Goal: Information Seeking & Learning: Learn about a topic

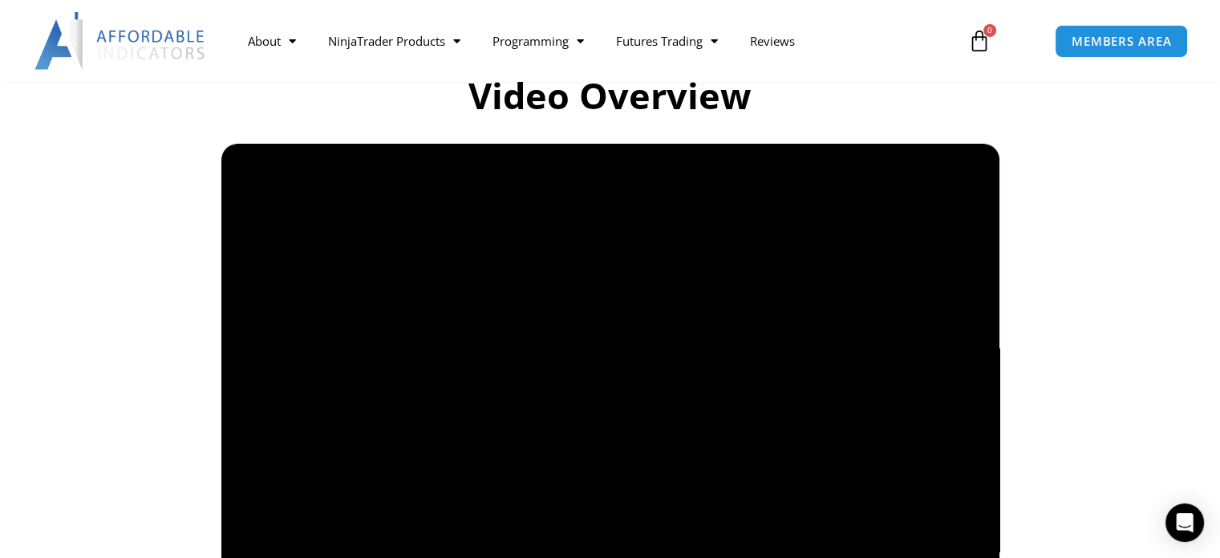
scroll to position [1124, 0]
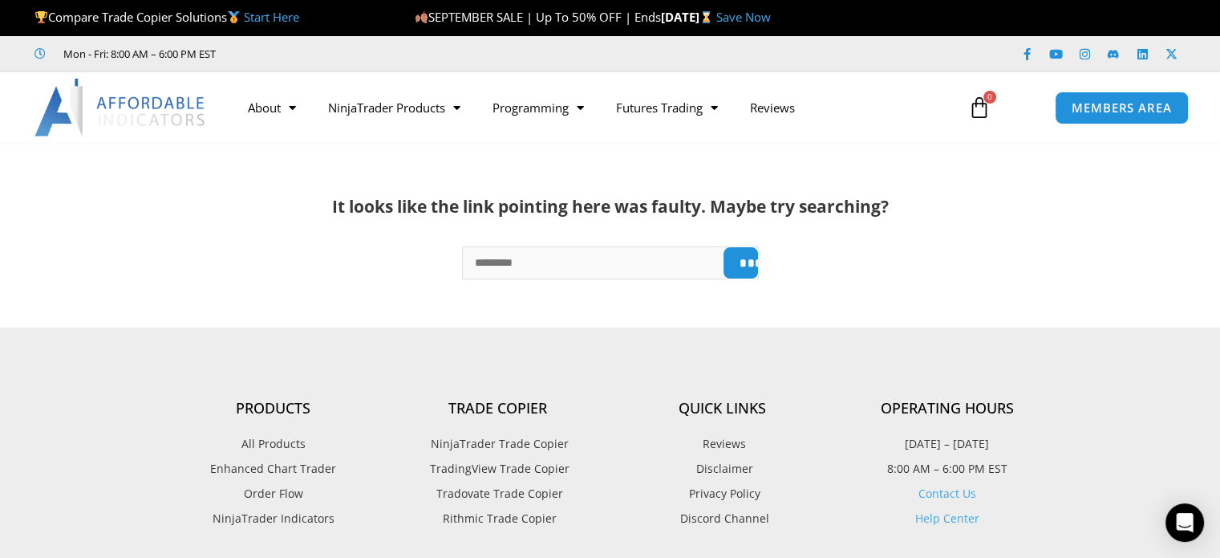
click at [130, 108] on img at bounding box center [120, 108] width 172 height 58
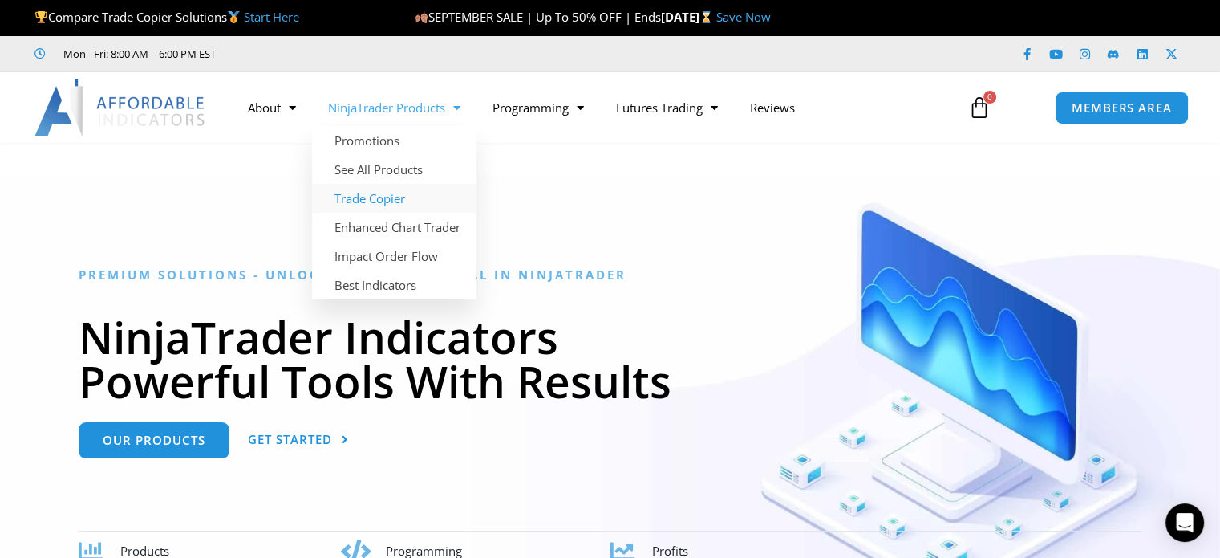
click at [400, 192] on link "Trade Copier" at bounding box center [394, 198] width 164 height 29
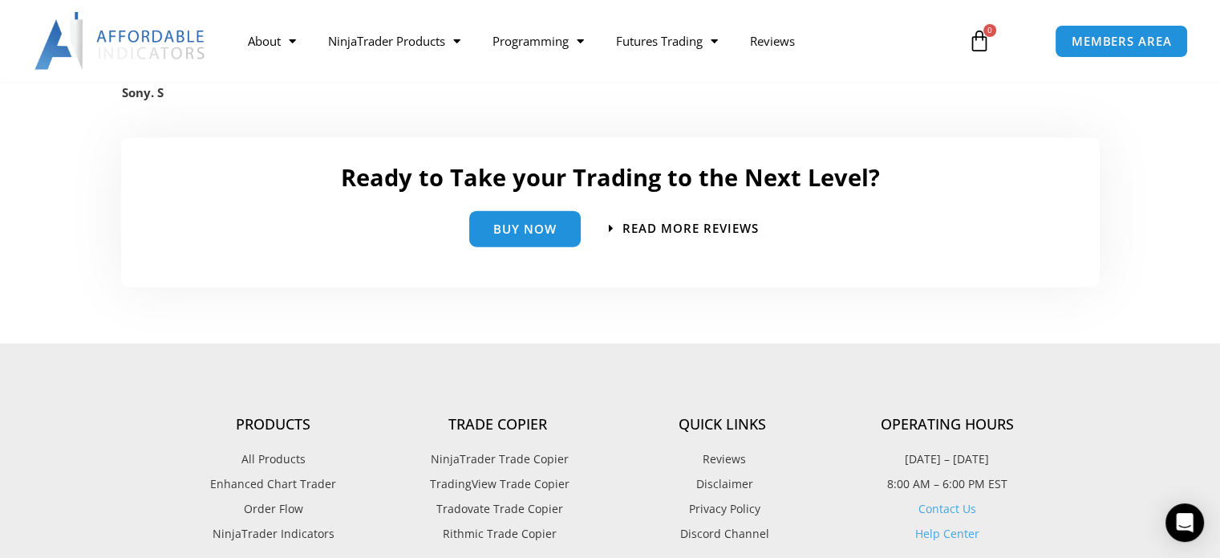
scroll to position [3771, 0]
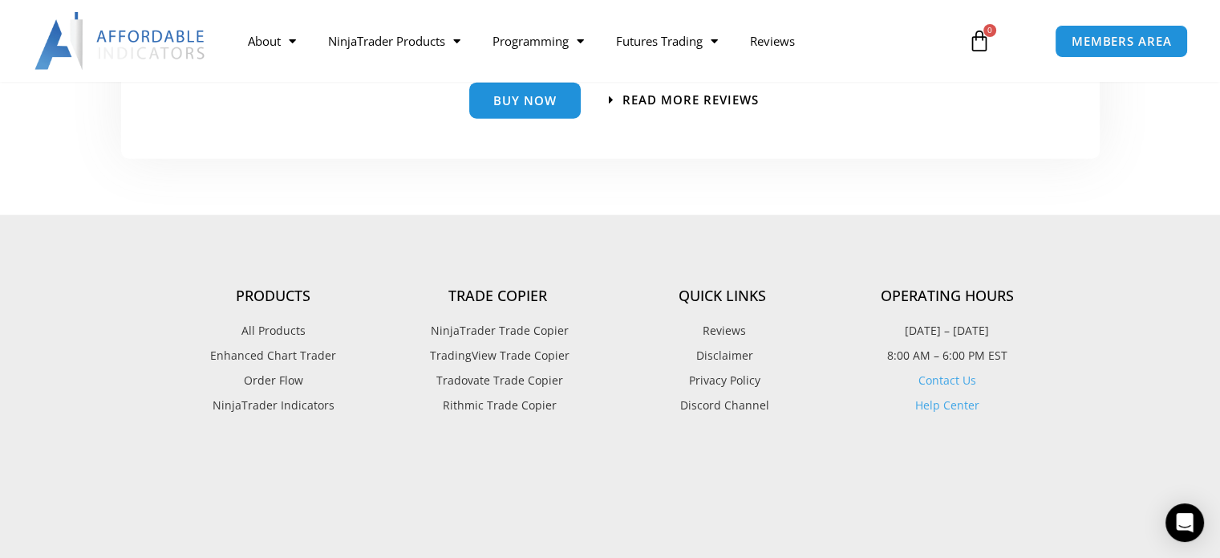
click at [244, 408] on span "NinjaTrader Indicators" at bounding box center [274, 405] width 122 height 21
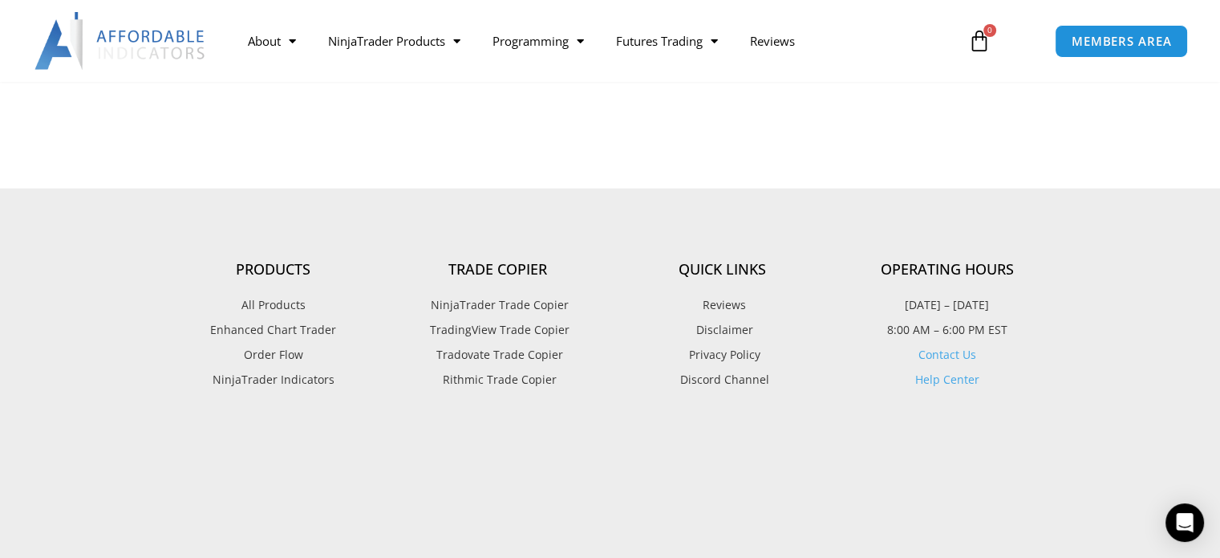
scroll to position [3931, 0]
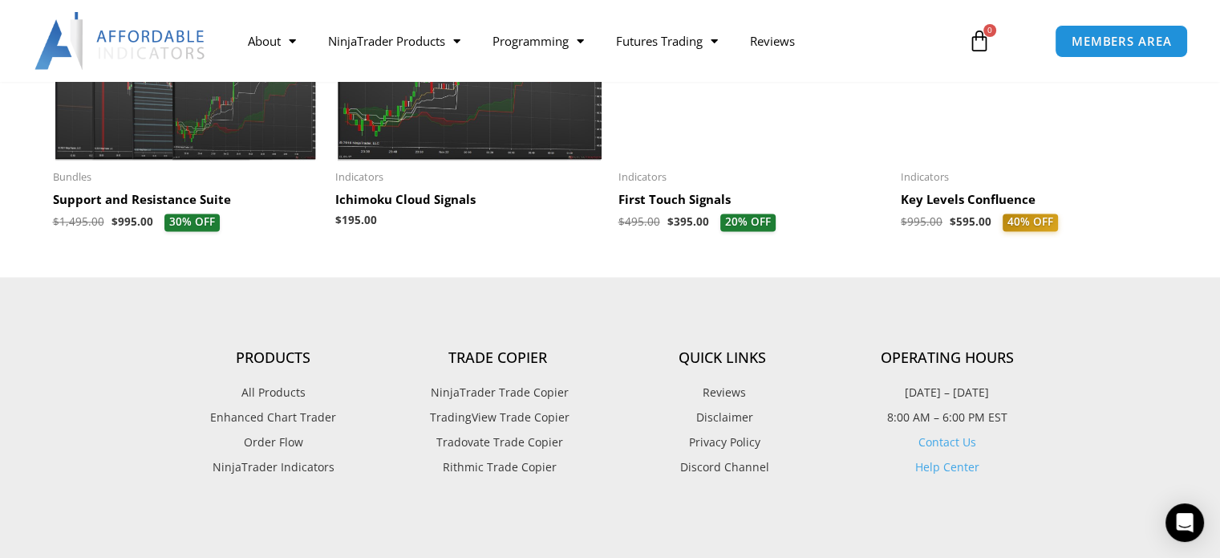
scroll to position [2407, 0]
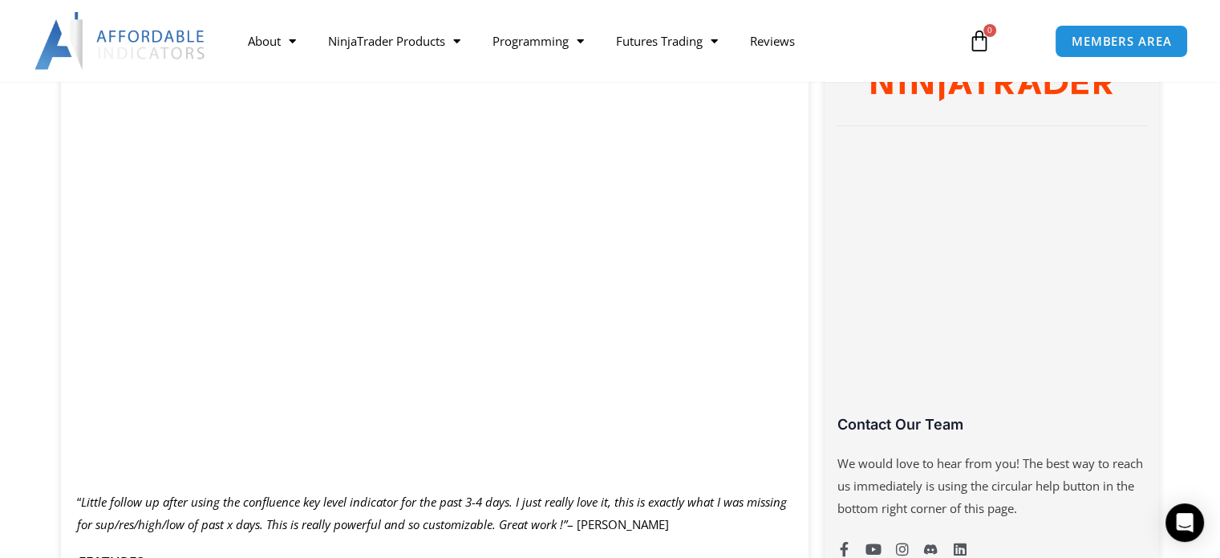
scroll to position [883, 0]
